Goal: Transaction & Acquisition: Purchase product/service

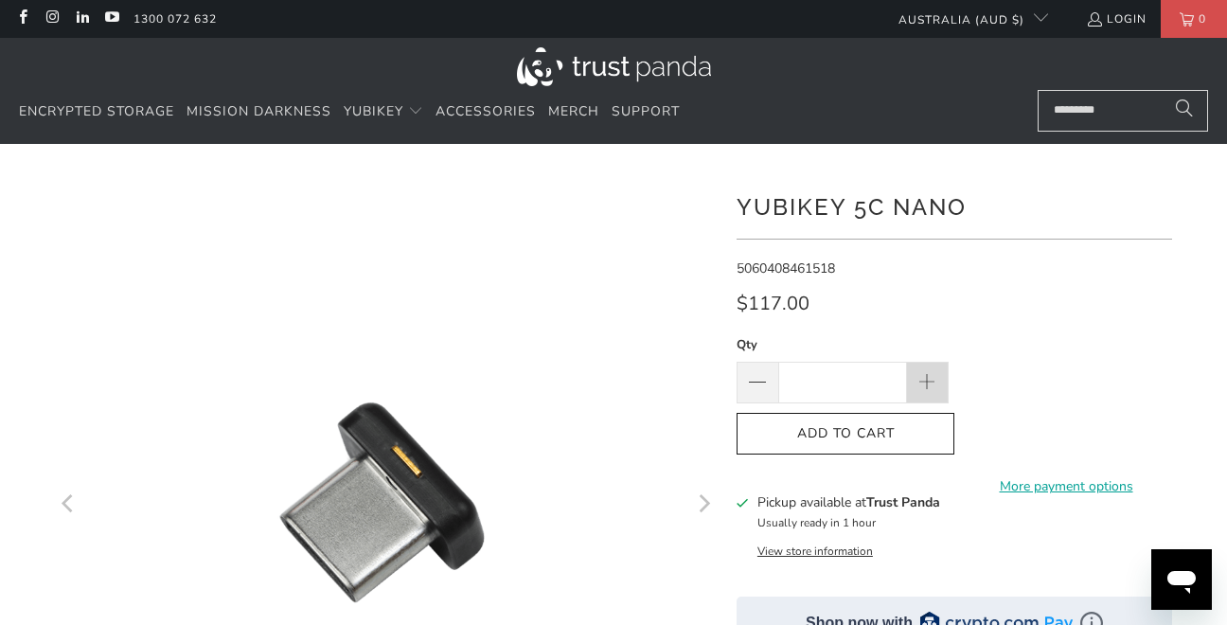
click at [921, 377] on span at bounding box center [928, 383] width 21 height 21
type input "*"
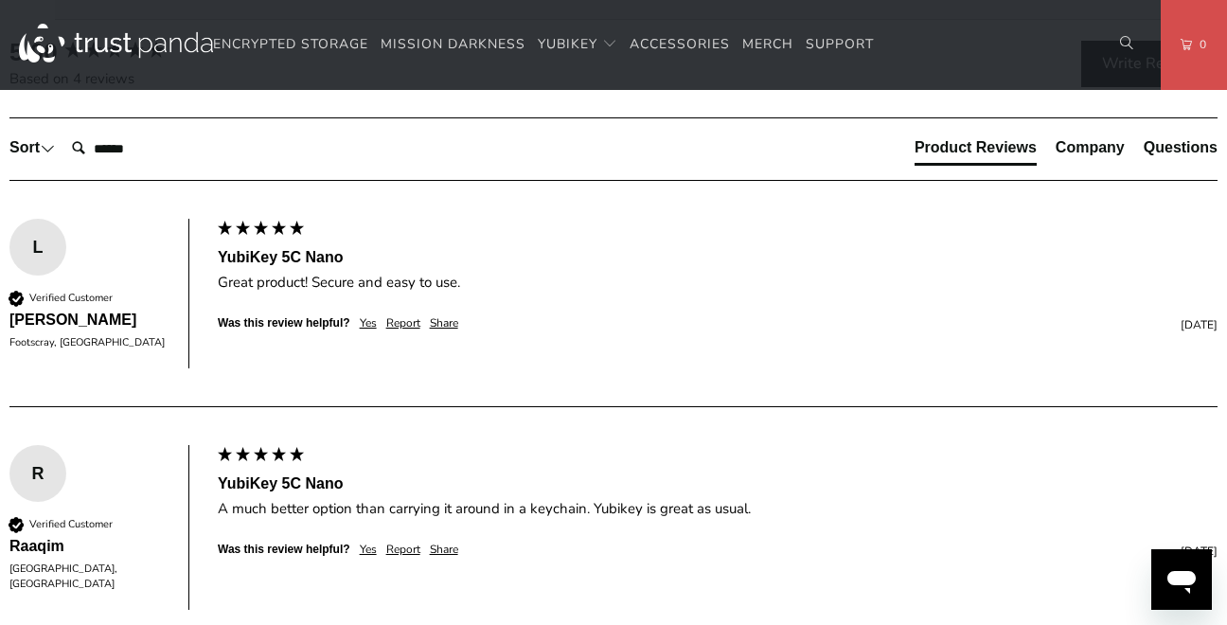
scroll to position [1639, 0]
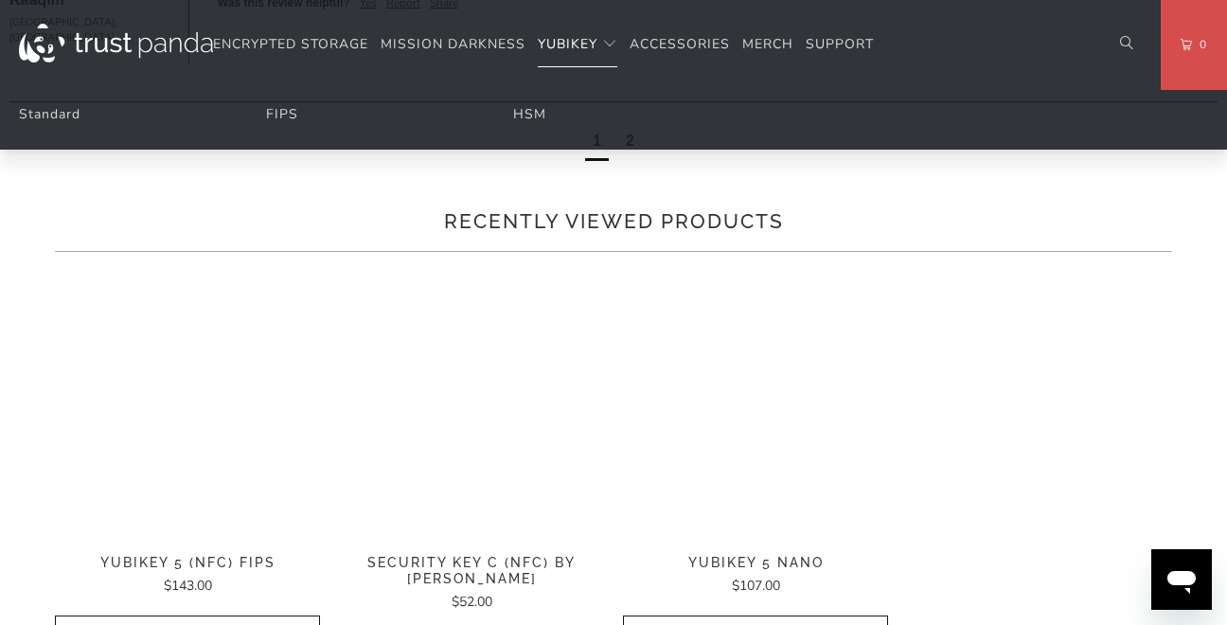
click at [597, 35] on span "YubiKey" at bounding box center [568, 44] width 60 height 18
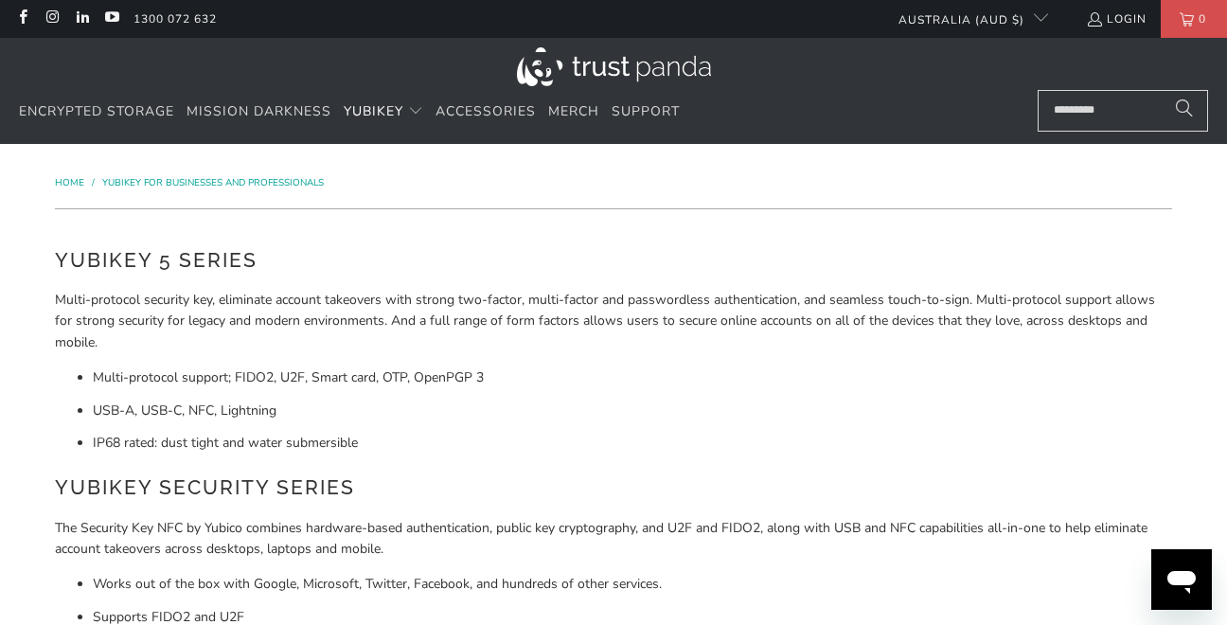
click at [696, 19] on ul "1300 072 632" at bounding box center [499, 19] width 750 height 38
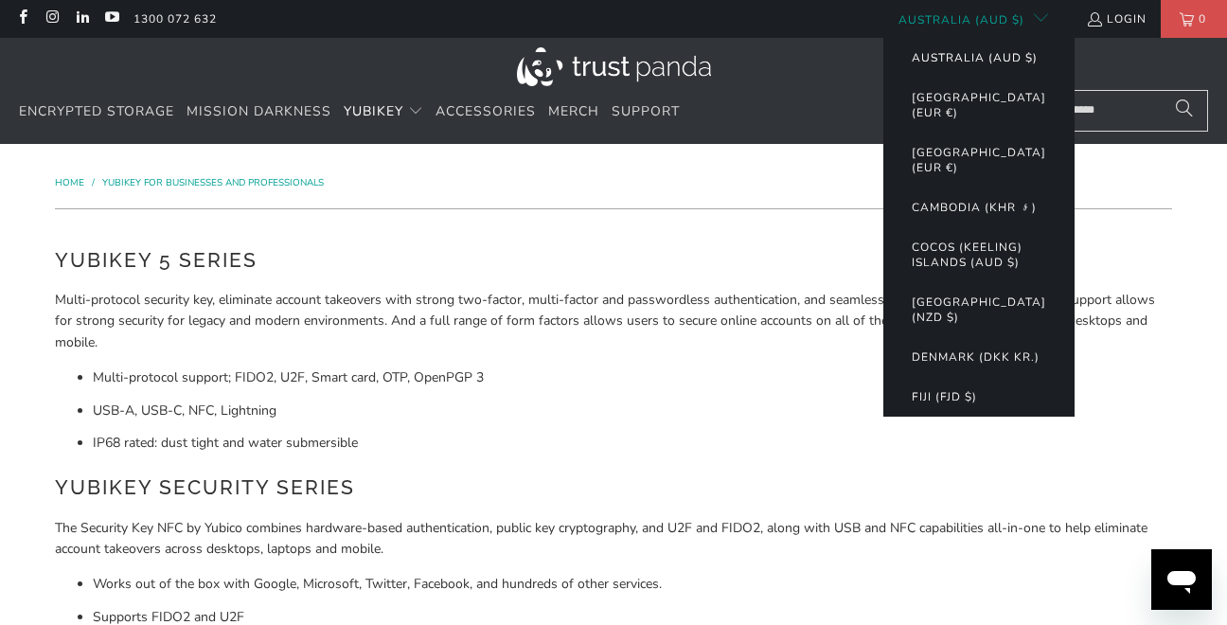
click at [893, 59] on button "Australia (AUD $)" at bounding box center [975, 58] width 164 height 40
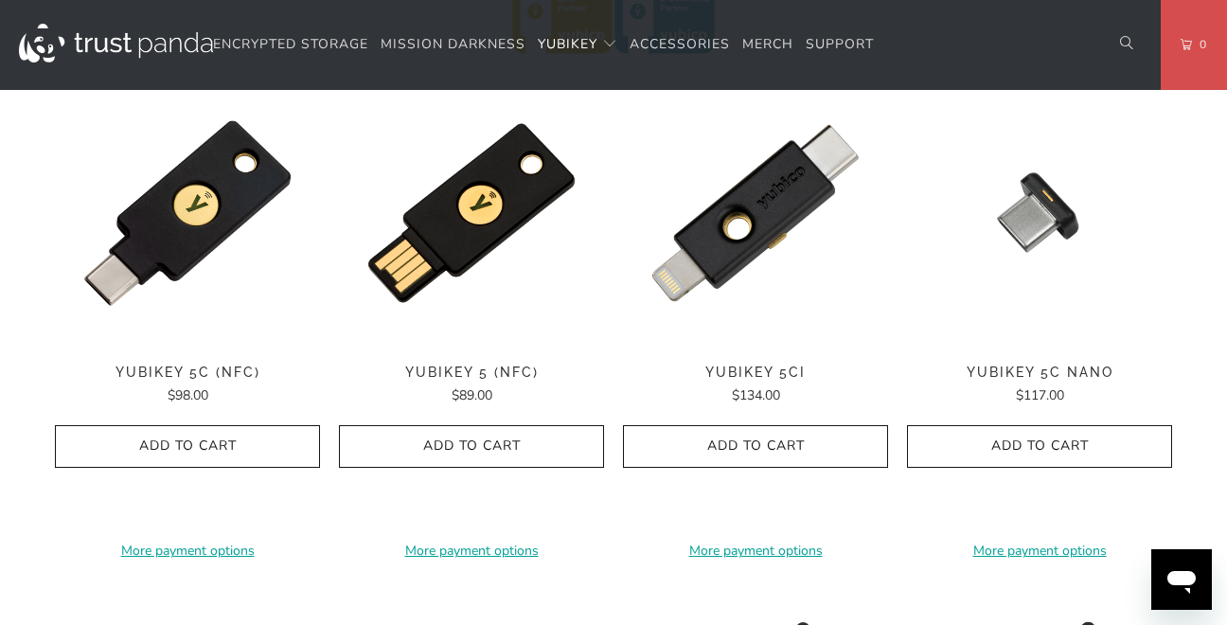
scroll to position [997, 0]
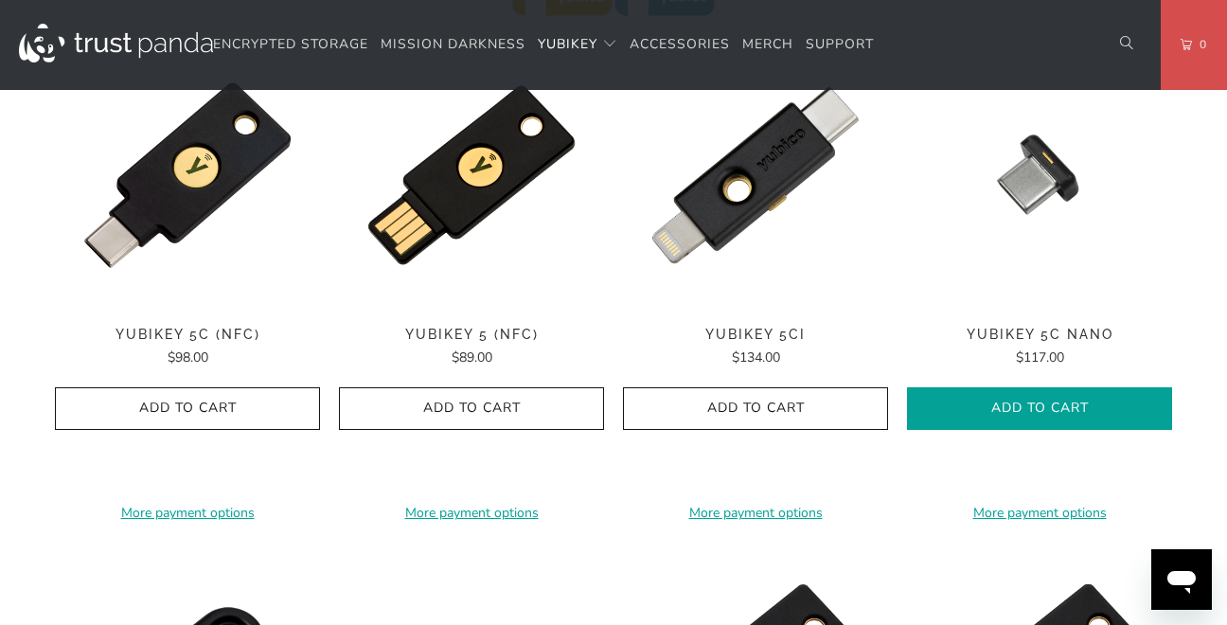
click at [1046, 424] on icon "button" at bounding box center [1040, 409] width 30 height 30
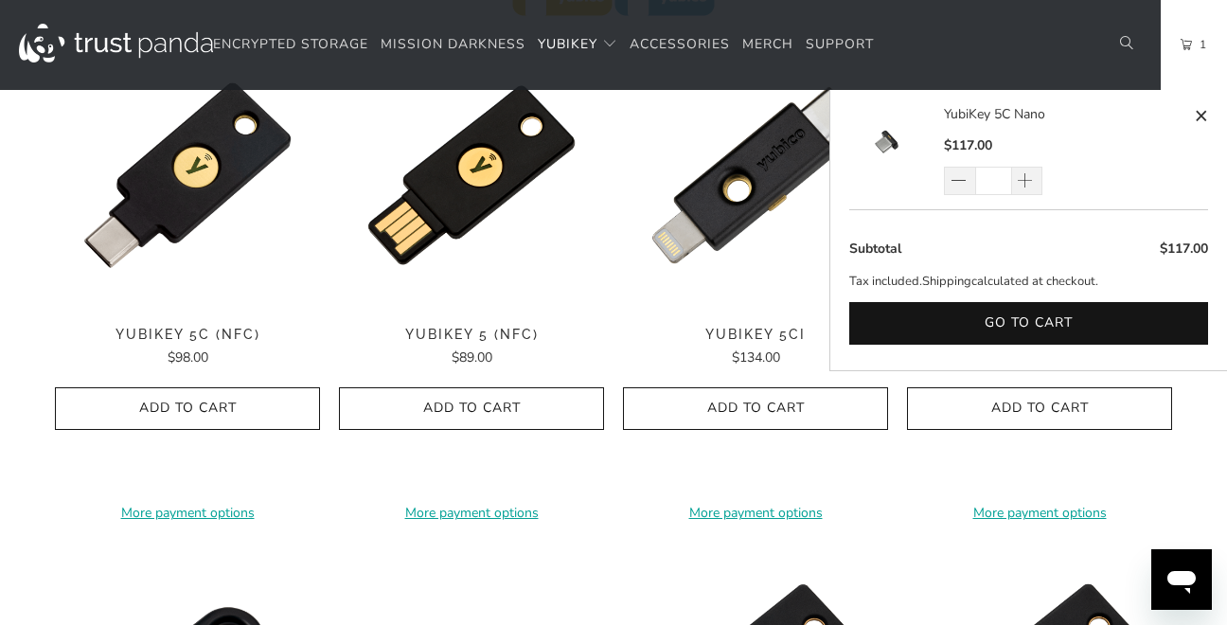
drag, startPoint x: 1193, startPoint y: 348, endPoint x: 1229, endPoint y: 383, distance: 50.9
click at [1197, 345] on button "Go to cart" at bounding box center [1028, 323] width 359 height 43
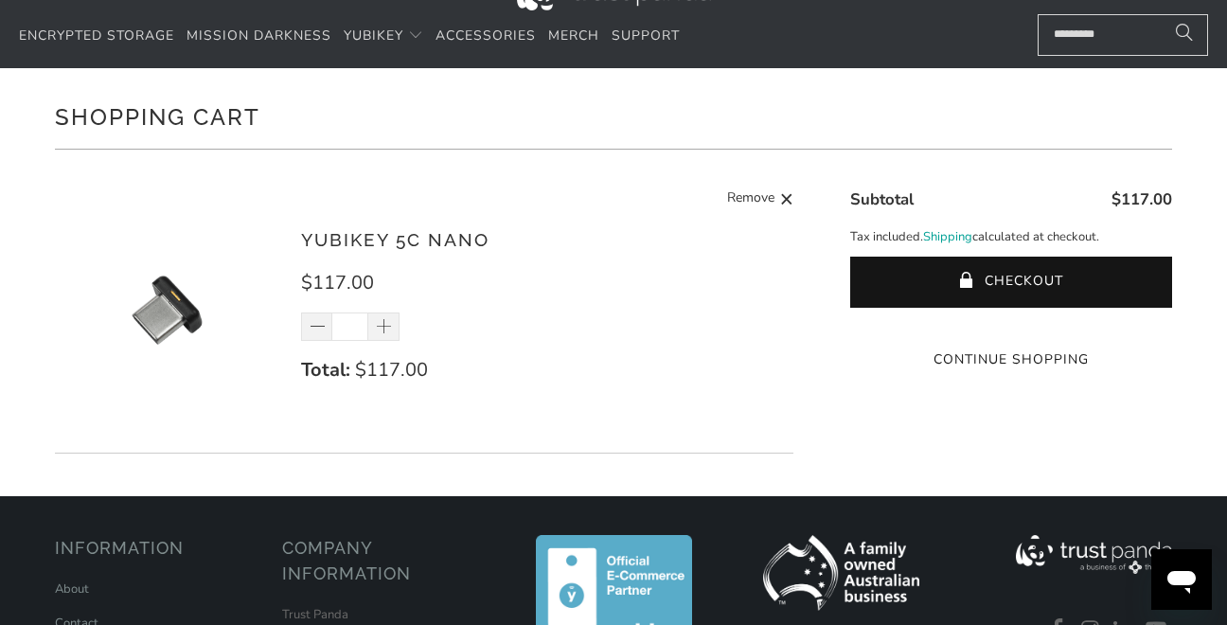
scroll to position [114, 0]
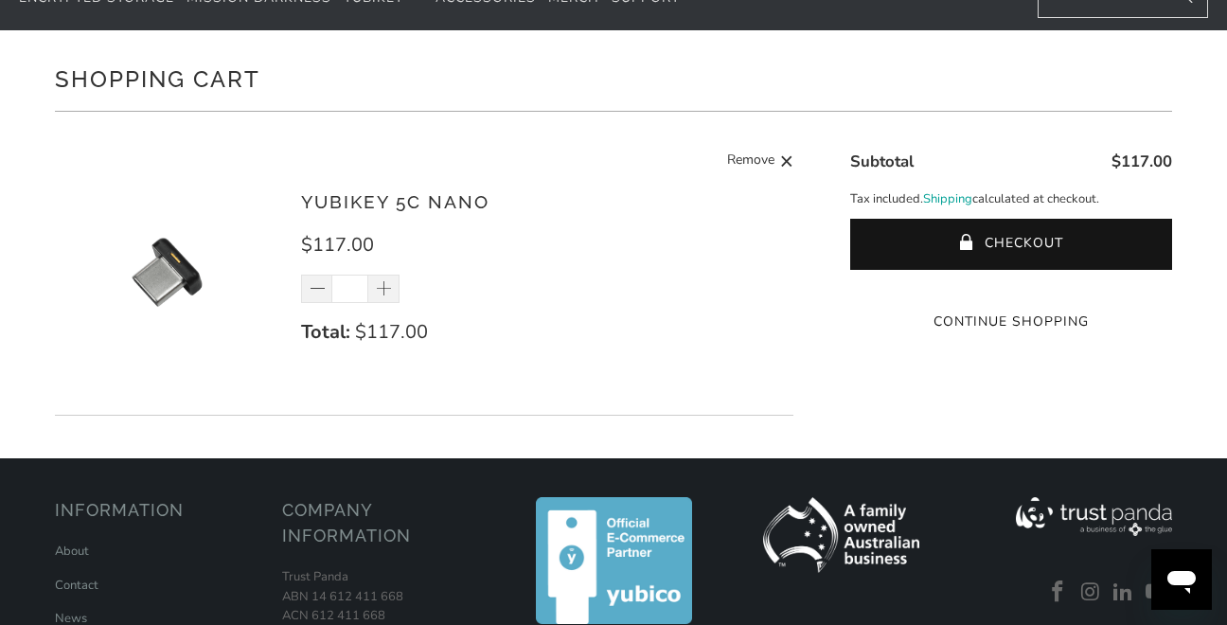
click at [725, 200] on div "YubiKey 5C Nano $117.00 * Total: $117.00 Remove" at bounding box center [537, 277] width 473 height 178
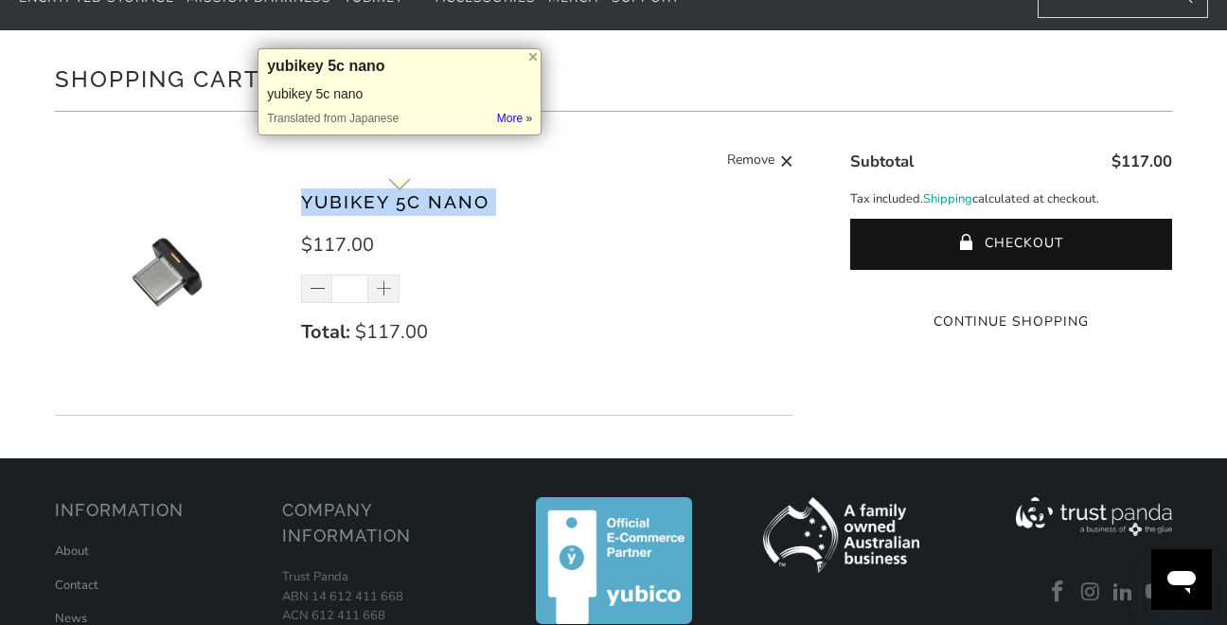
click at [725, 200] on div "YubiKey 5C Nano $117.00 * Total: $117.00 Remove" at bounding box center [537, 277] width 473 height 178
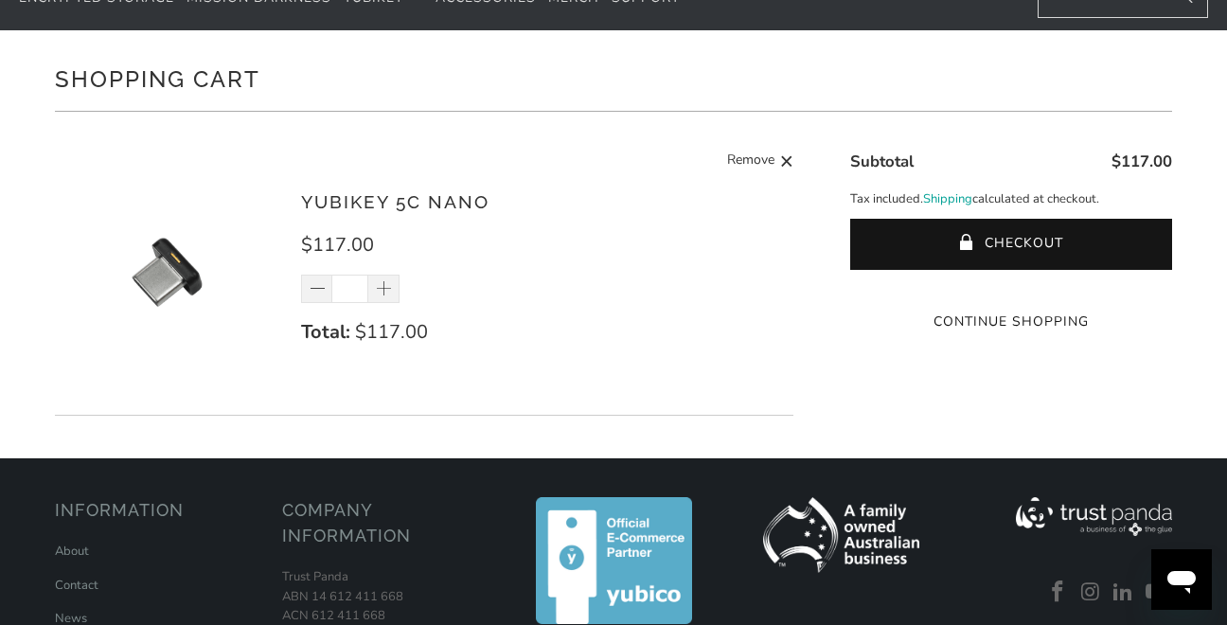
scroll to position [0, 0]
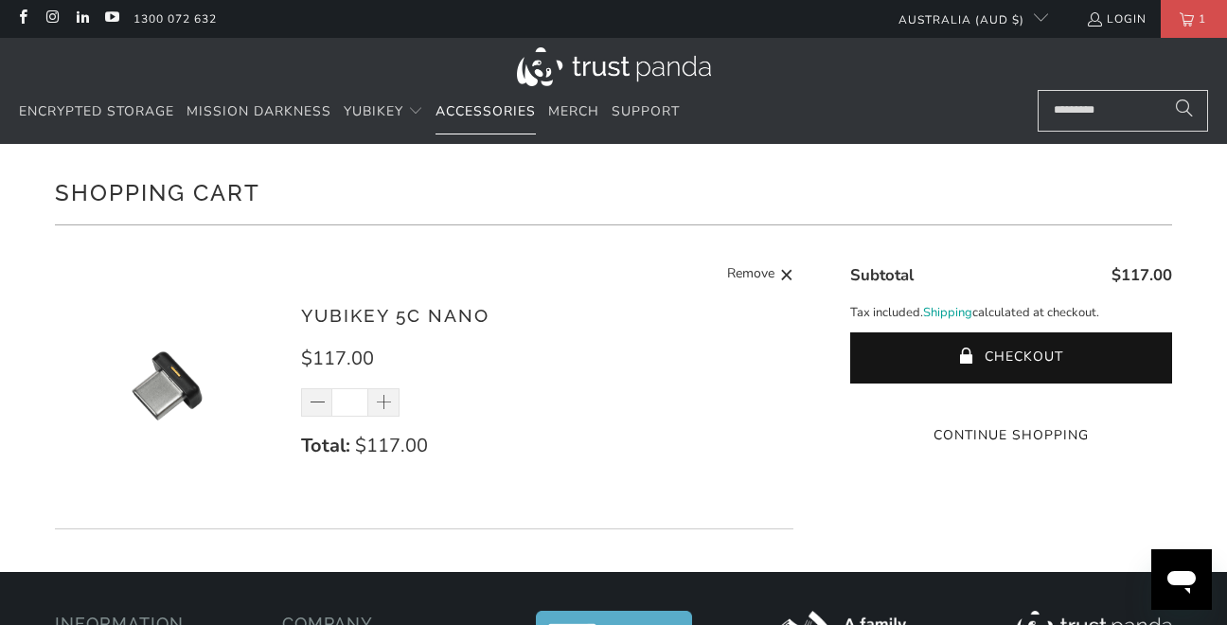
click at [536, 102] on span "Accessories" at bounding box center [486, 111] width 100 height 18
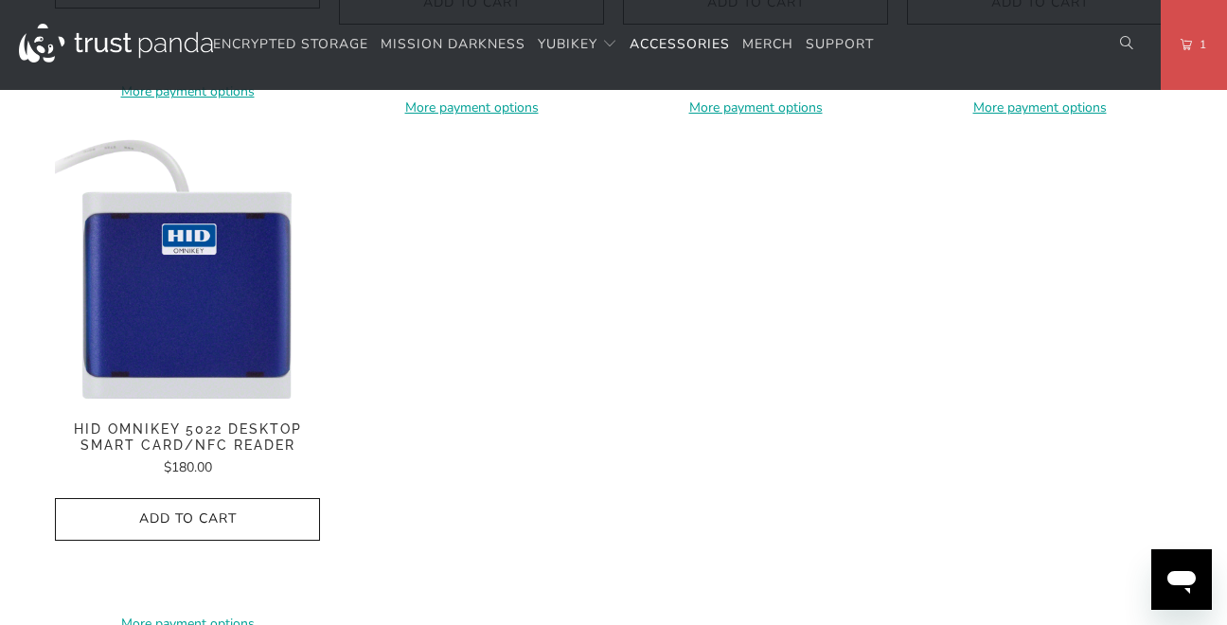
scroll to position [2185, 0]
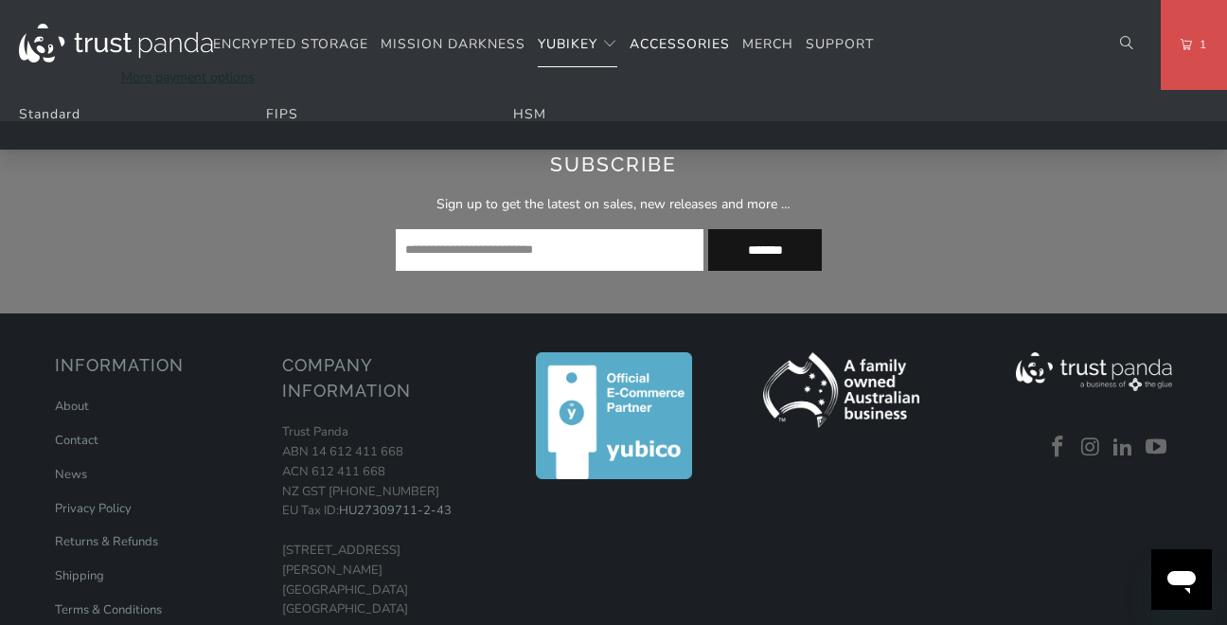
click at [597, 35] on span "YubiKey" at bounding box center [568, 44] width 60 height 18
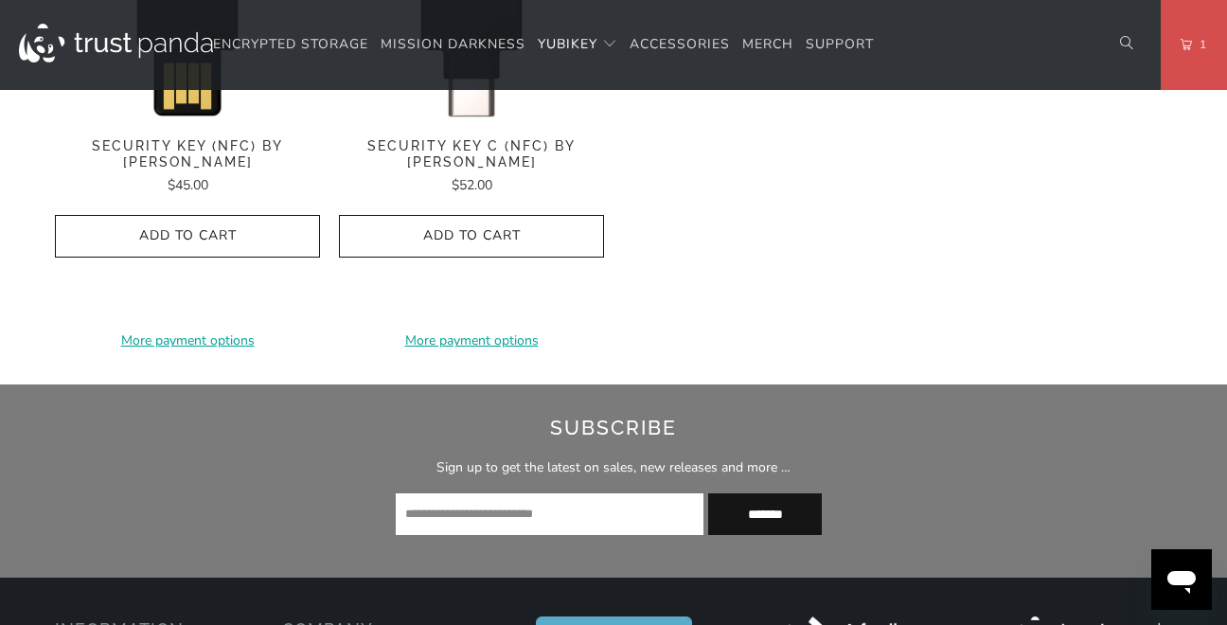
scroll to position [1639, 0]
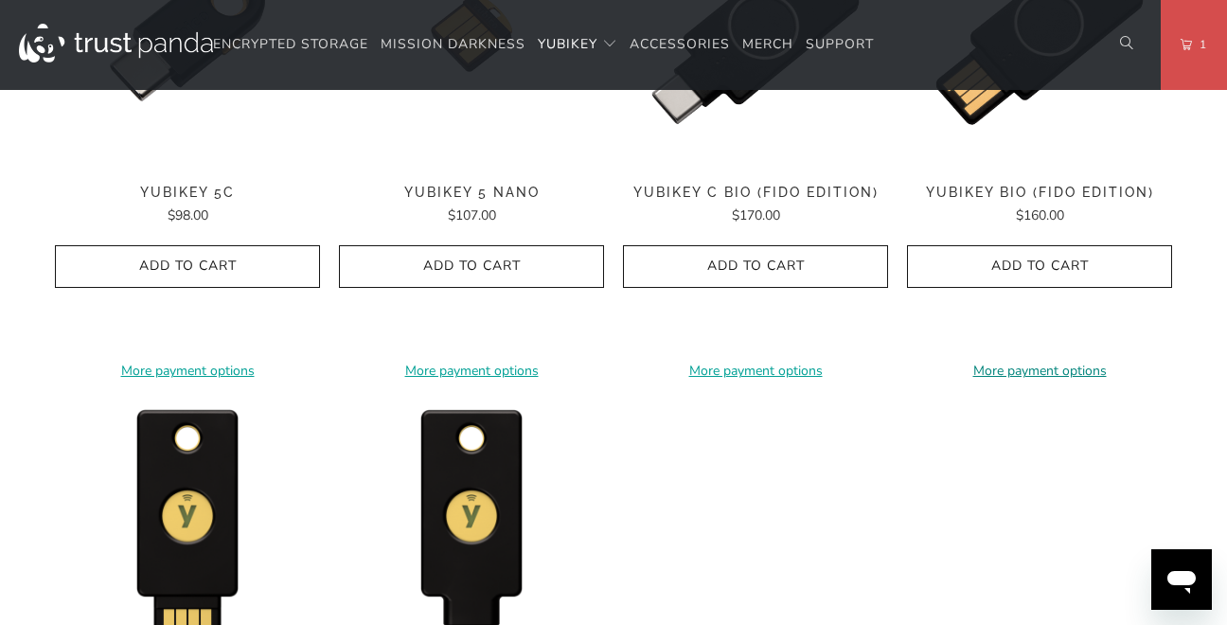
click at [1046, 382] on link "More payment options" at bounding box center [1039, 371] width 265 height 21
